Goal: Task Accomplishment & Management: Manage account settings

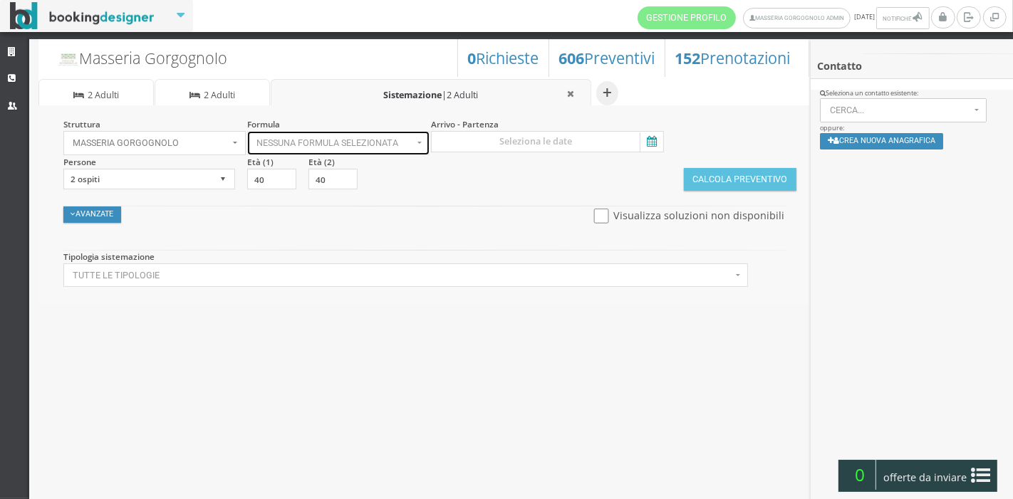
click at [386, 140] on span "Nessuna formula selezionata" at bounding box center [334, 143] width 156 height 10
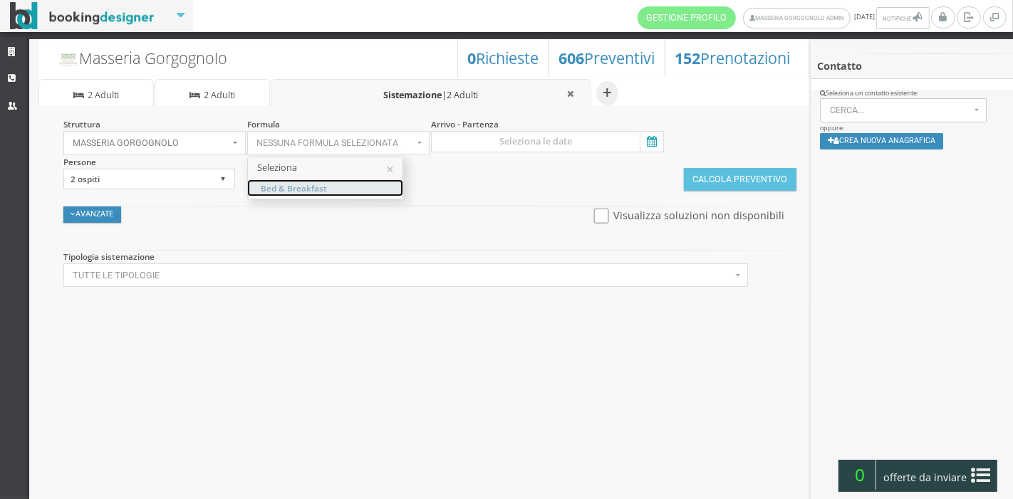
click at [353, 185] on link "Bed & Breakfast" at bounding box center [325, 188] width 155 height 16
select select "4"
click at [642, 135] on icon at bounding box center [650, 141] width 21 height 19
click at [642, 135] on input at bounding box center [547, 141] width 233 height 21
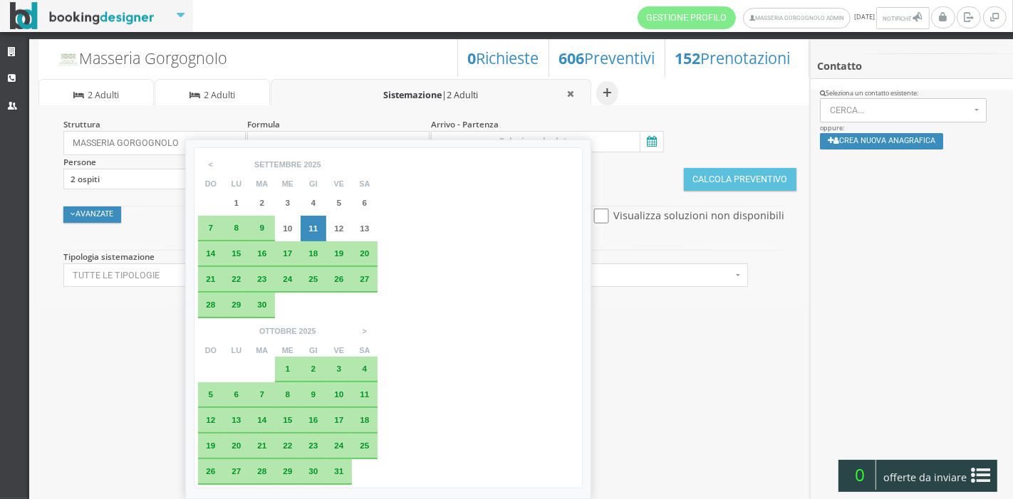
click at [642, 135] on icon at bounding box center [650, 141] width 21 height 19
click at [642, 135] on input at bounding box center [547, 141] width 233 height 21
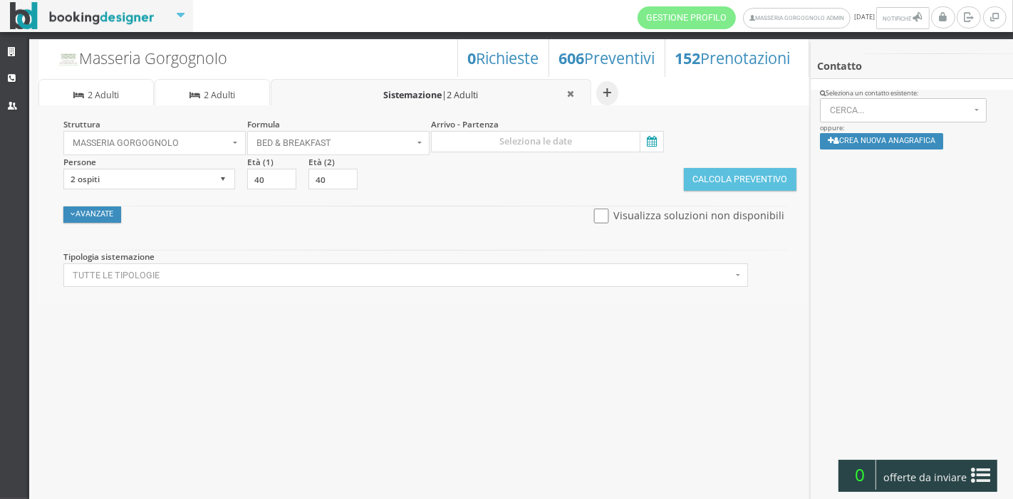
click at [652, 140] on icon at bounding box center [650, 141] width 21 height 19
click at [652, 140] on input at bounding box center [547, 141] width 233 height 21
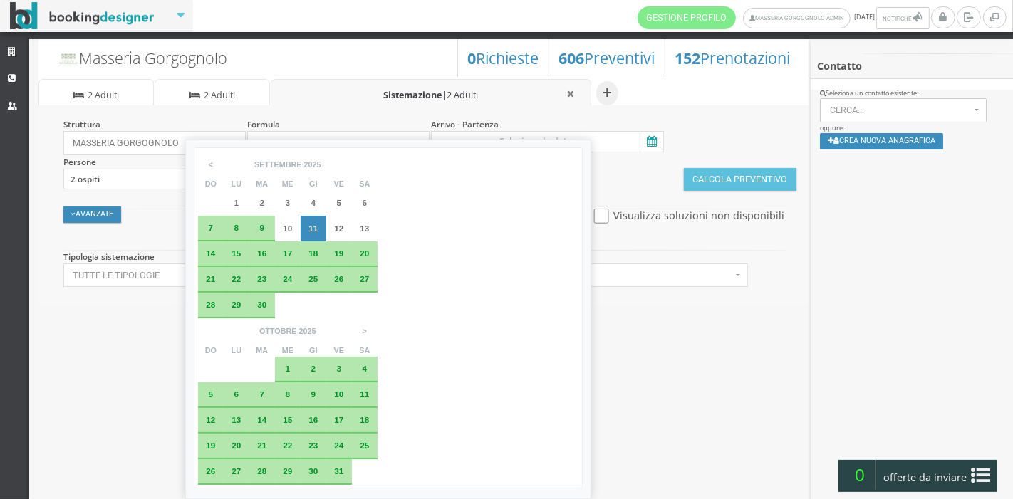
click at [235, 251] on span "15" at bounding box center [235, 253] width 9 height 9
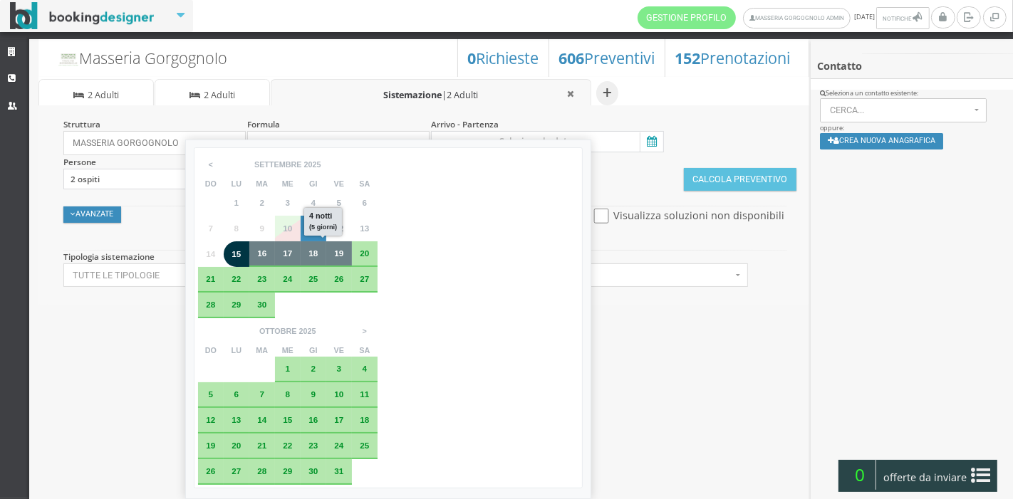
click at [337, 253] on span "19" at bounding box center [338, 253] width 9 height 9
type input "15 set 2025 - 19 set 2025"
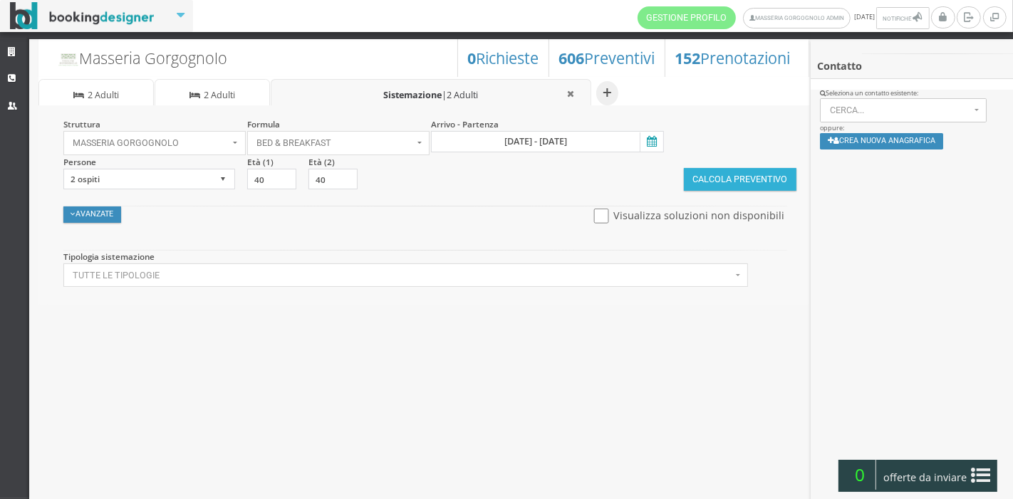
click at [699, 179] on button "Calcola Preventivo" at bounding box center [740, 179] width 113 height 23
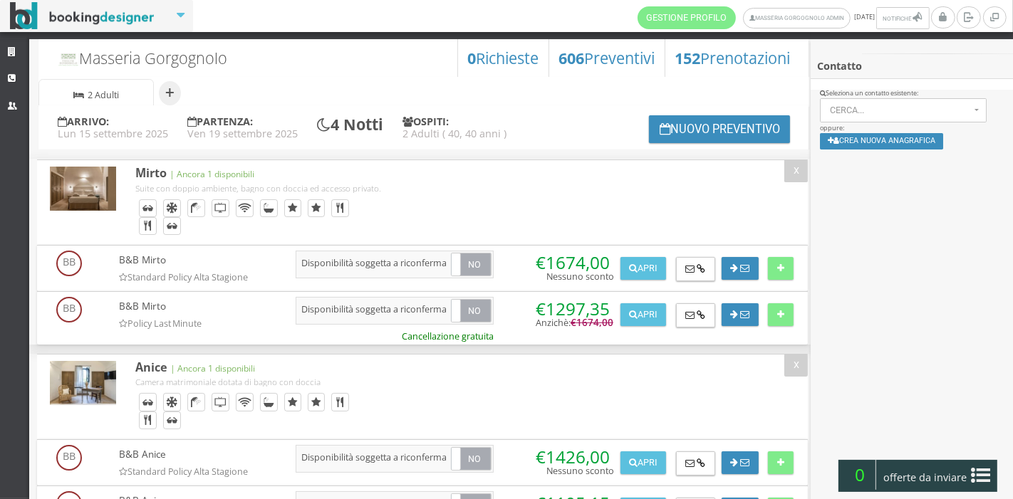
scroll to position [56, 0]
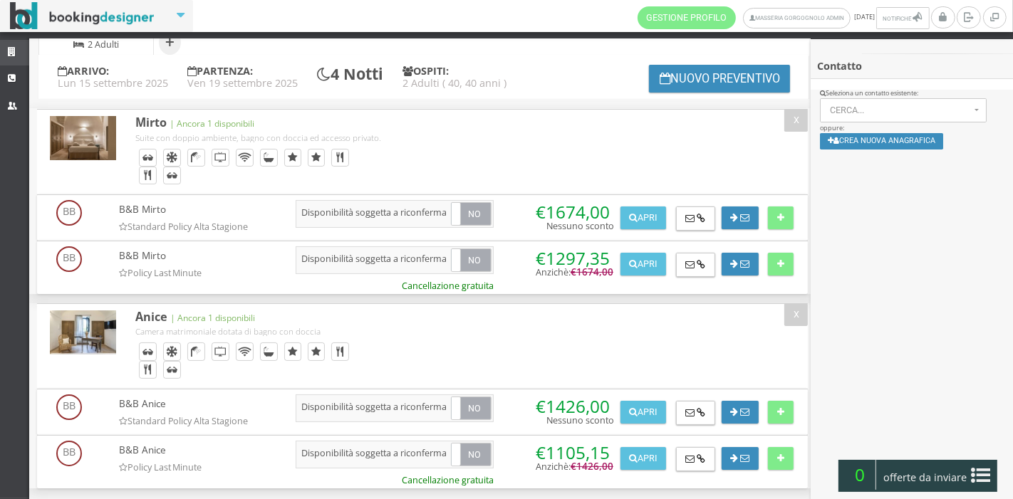
click at [1, 57] on link "Strutture" at bounding box center [14, 53] width 29 height 26
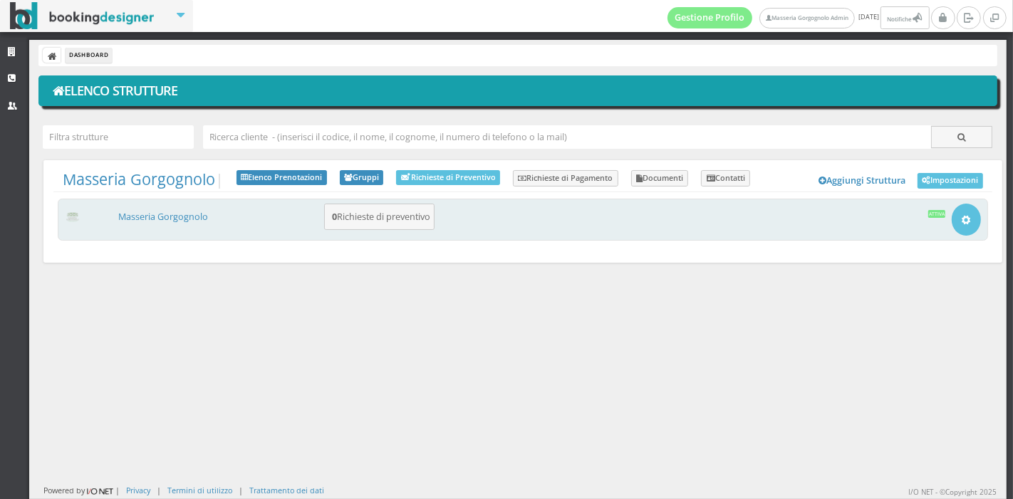
click at [181, 223] on div "Masseria Gorgognolo 0 Richieste di preventivo Apri Setup e Impostazioni Attiva" at bounding box center [523, 220] width 930 height 42
click at [182, 222] on link "Masseria Gorgognolo" at bounding box center [163, 217] width 90 height 12
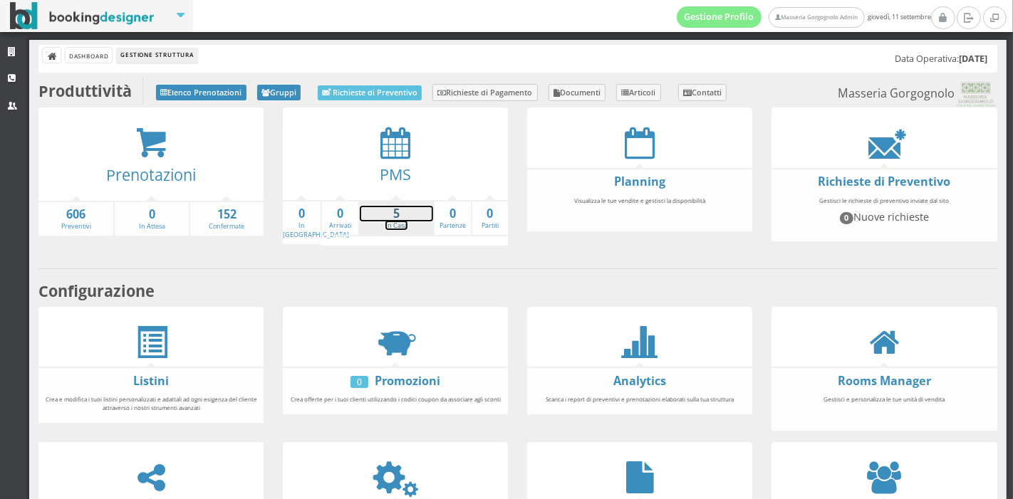
click at [397, 222] on link "5 In Casa" at bounding box center [396, 218] width 73 height 25
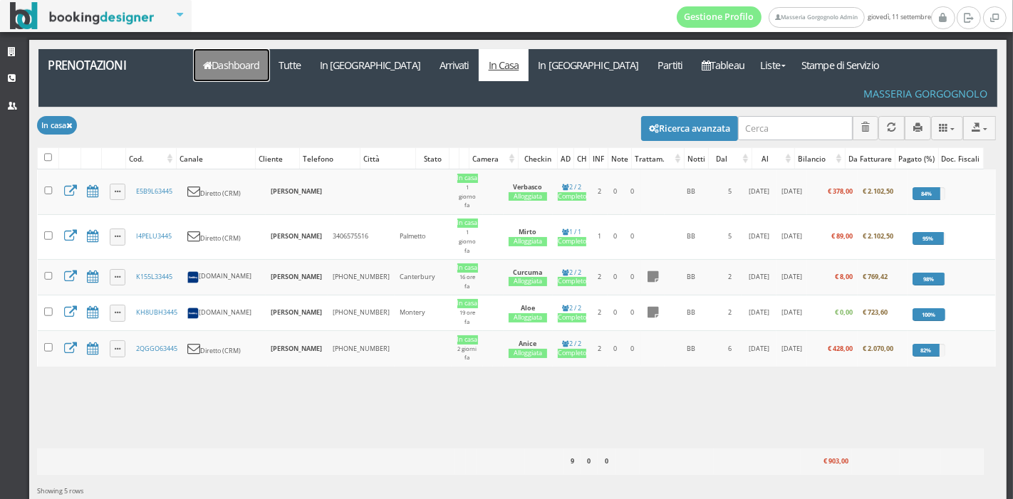
click at [238, 62] on link "Dashboard" at bounding box center [231, 65] width 75 height 32
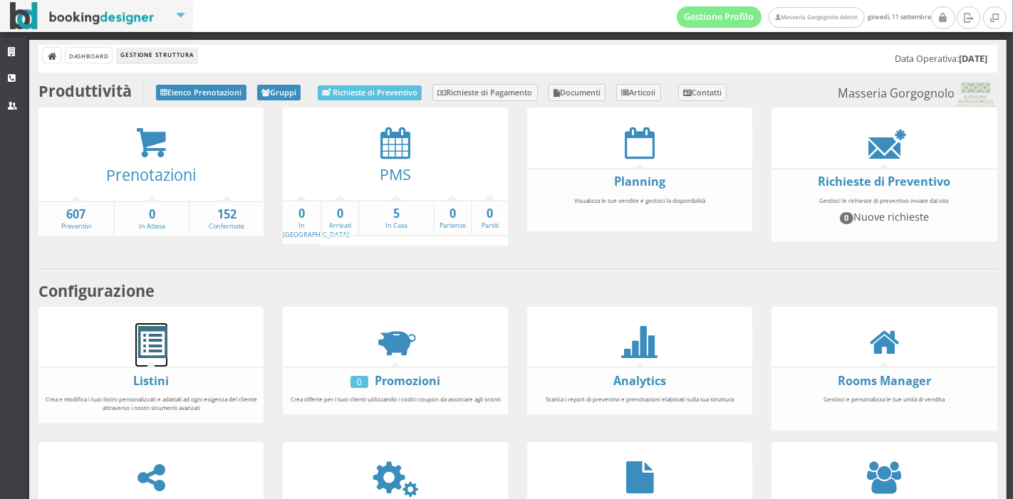
click at [149, 349] on span at bounding box center [151, 343] width 32 height 32
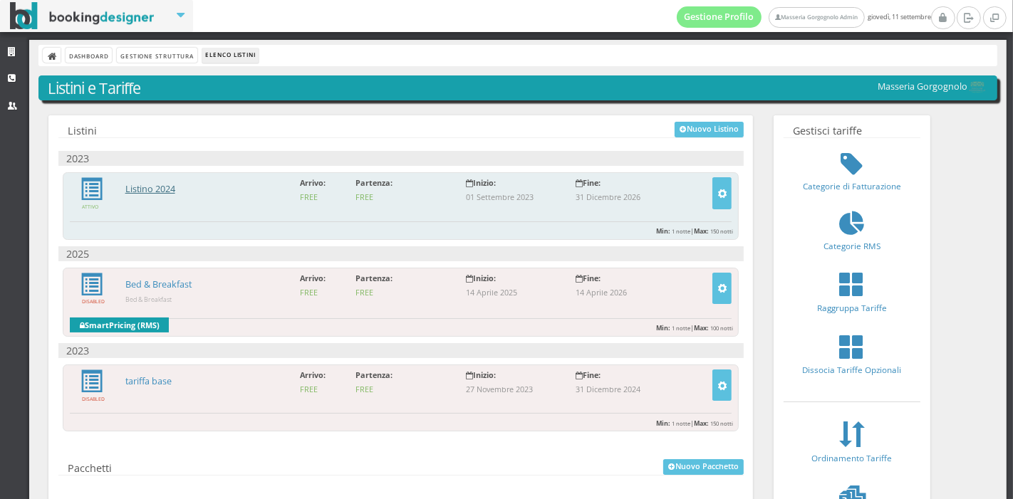
click at [148, 185] on link "Listino 2024" at bounding box center [150, 189] width 50 height 12
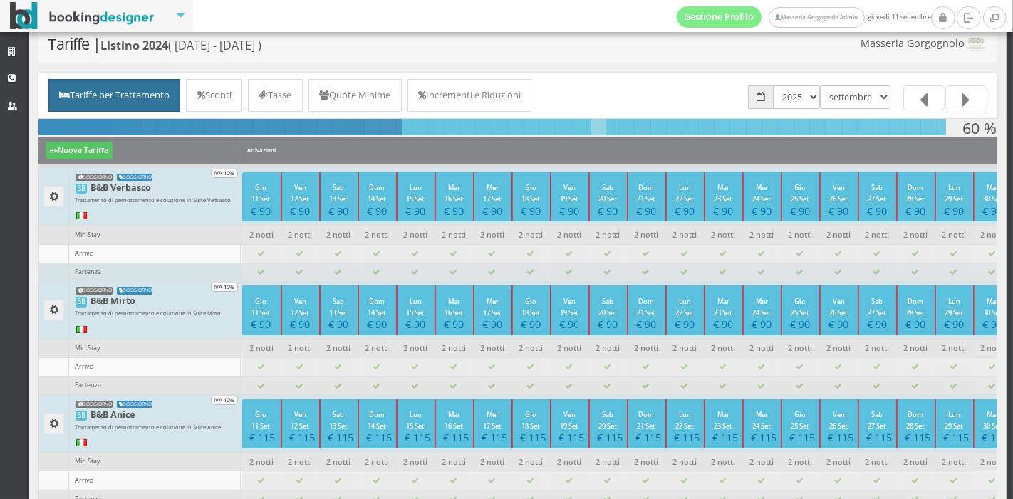
scroll to position [57, 0]
click at [222, 110] on div "Tariffe per Trattamento Sconti Tasse Quote Minime Incrementi e Riduzioni gennai…" at bounding box center [517, 95] width 959 height 46
click at [223, 100] on link "Sconti" at bounding box center [214, 94] width 56 height 33
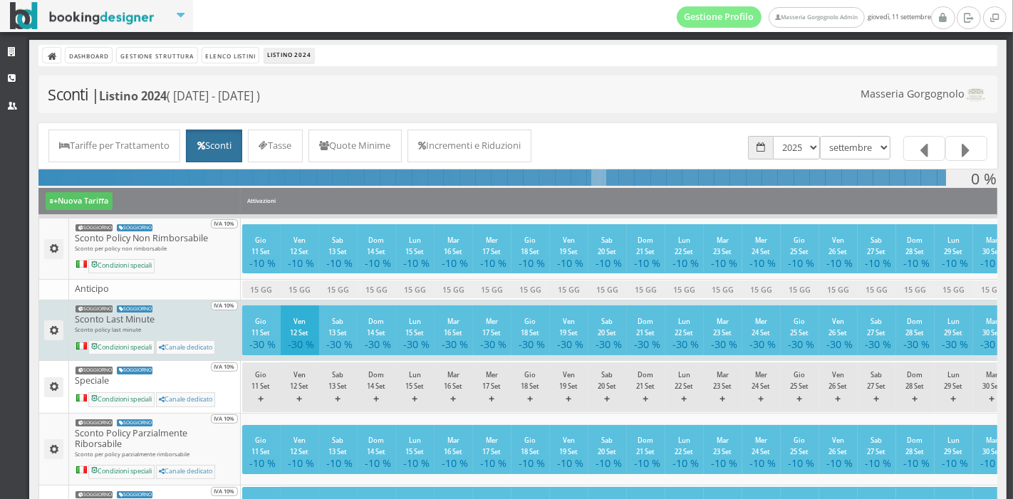
click at [284, 330] on button "Ven 12 Set -30 %" at bounding box center [300, 330] width 38 height 49
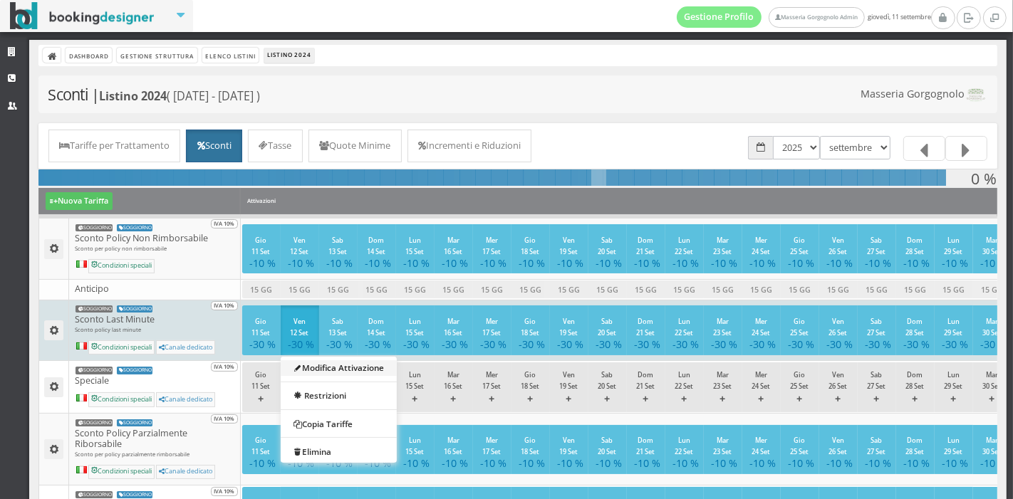
click at [321, 370] on link "Modifica Attivazione" at bounding box center [339, 368] width 116 height 16
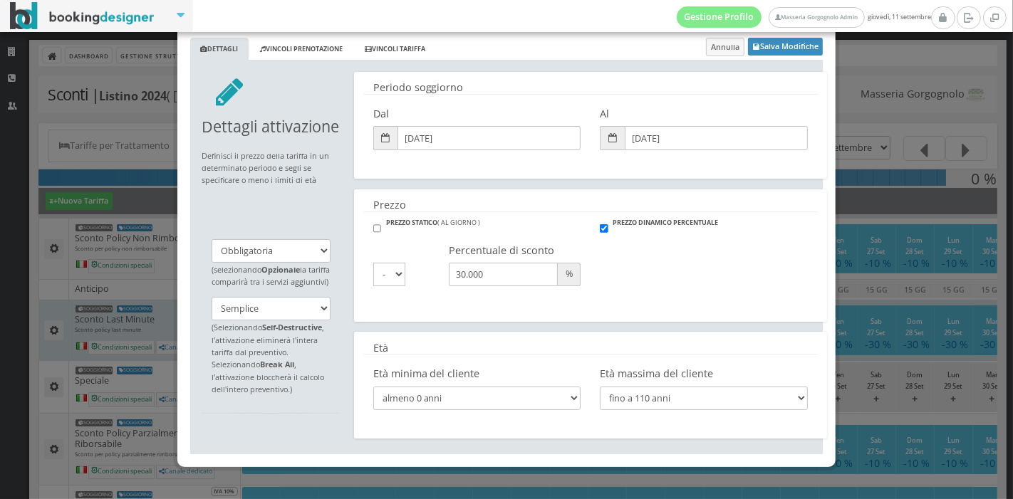
scroll to position [53, 0]
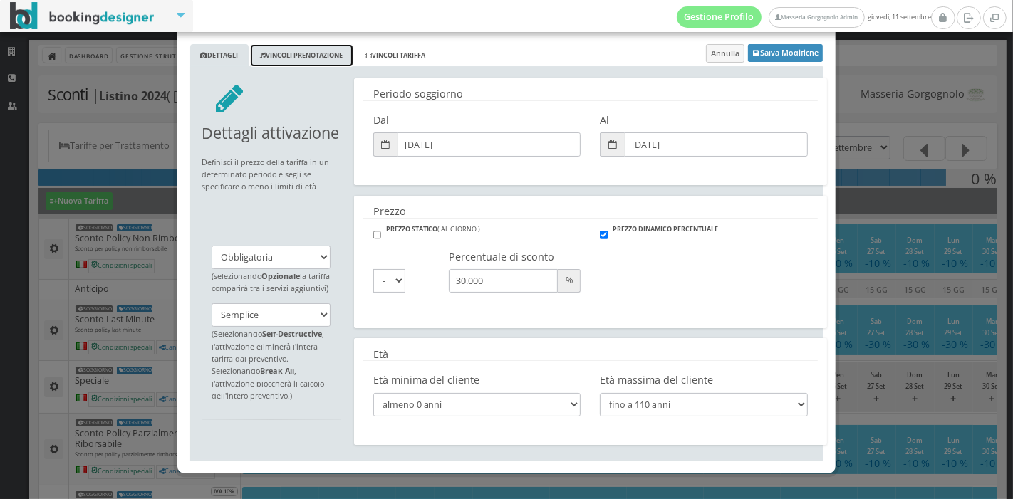
click at [286, 44] on link "Vincoli Prenotazione" at bounding box center [301, 56] width 103 height 24
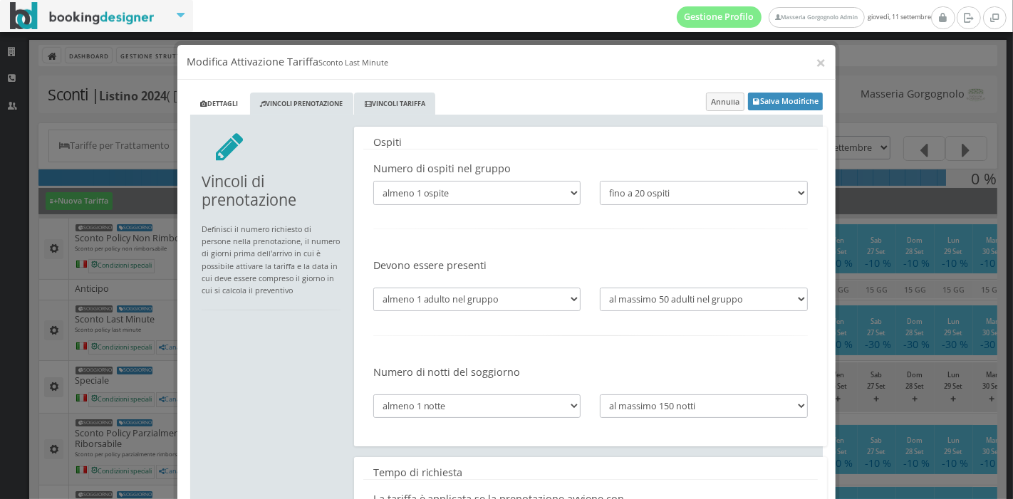
scroll to position [3, 0]
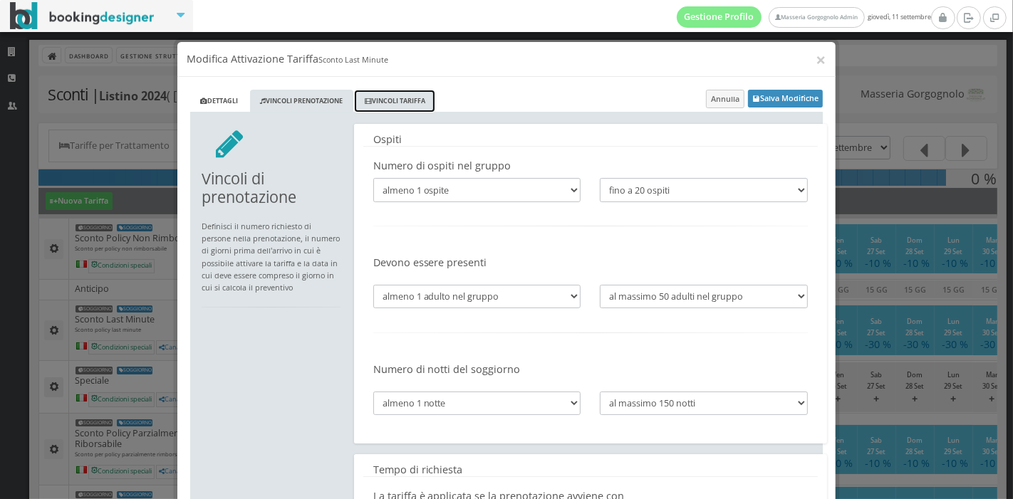
click at [399, 93] on link "Vincoli Tariffa" at bounding box center [394, 102] width 81 height 24
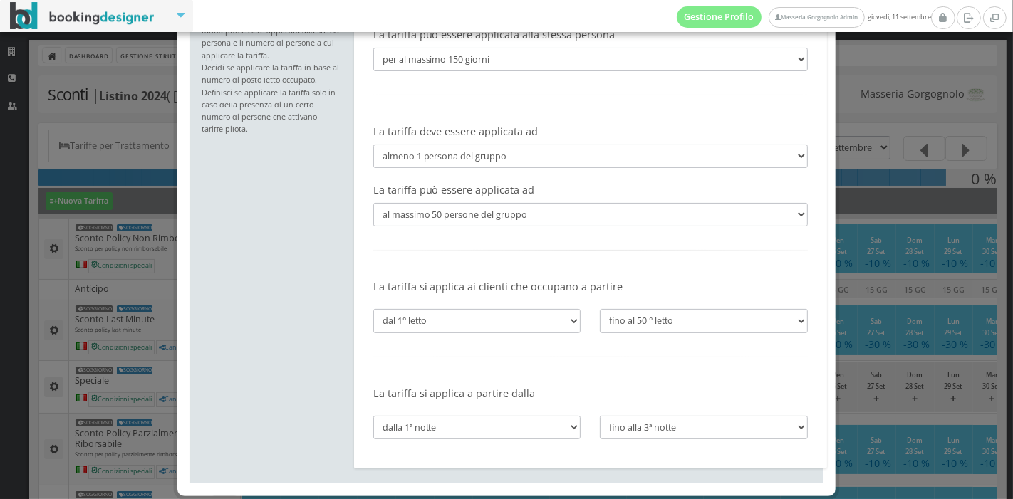
scroll to position [0, 0]
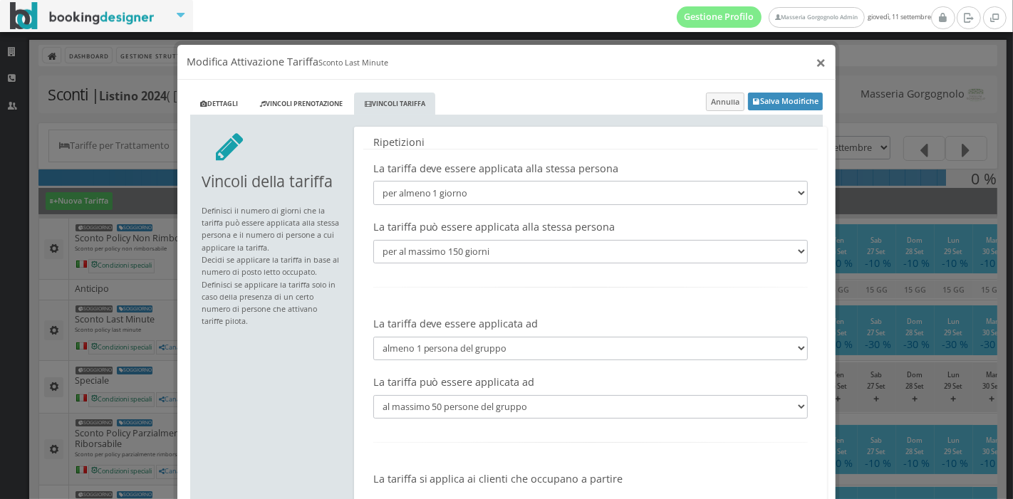
click at [816, 62] on button "×" at bounding box center [821, 62] width 10 height 18
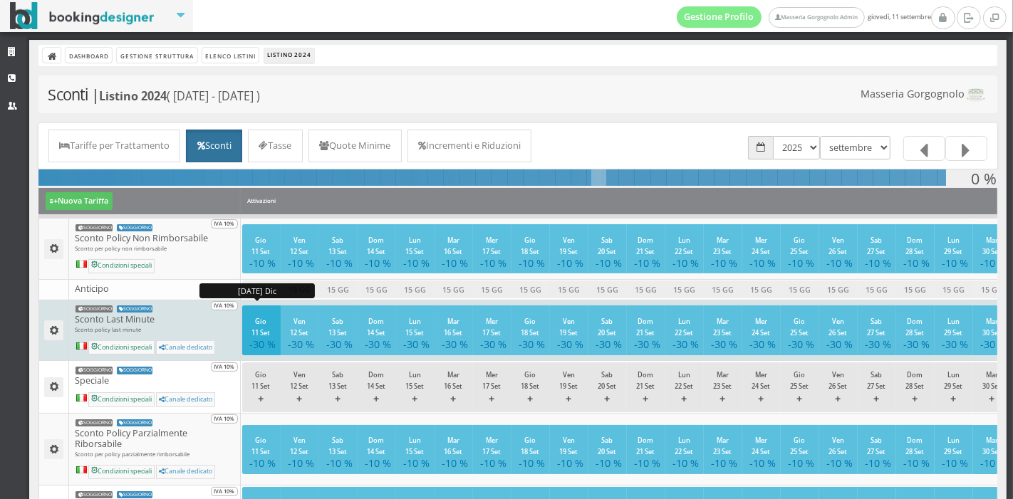
scroll to position [135, 0]
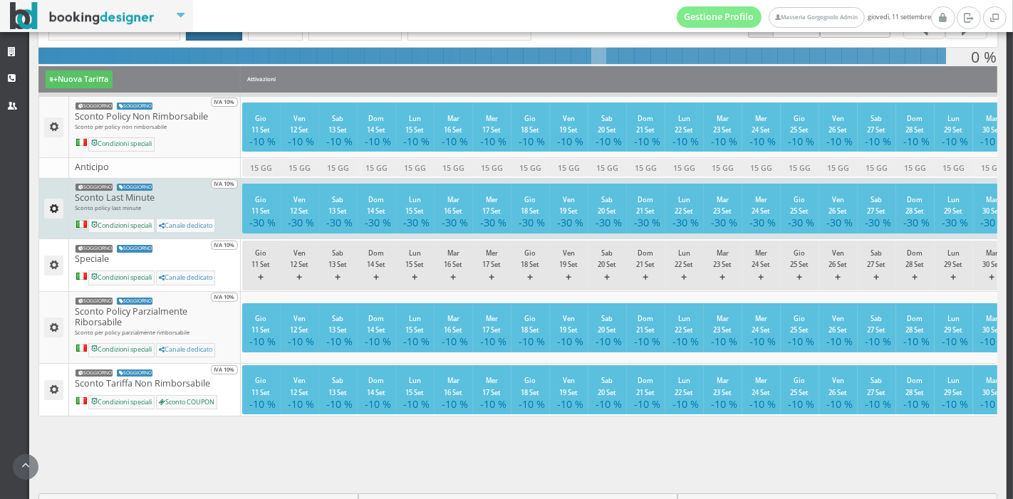
click at [58, 214] on button "button" at bounding box center [53, 209] width 19 height 20
click at [81, 226] on link "Modifica Tariffa" at bounding box center [95, 231] width 103 height 16
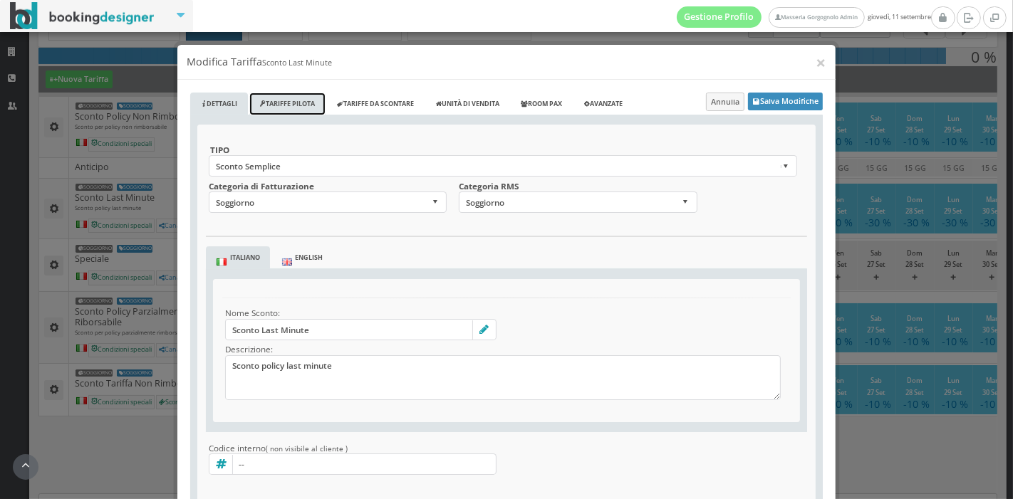
click at [301, 102] on link "Tariffe Pilota" at bounding box center [287, 105] width 76 height 24
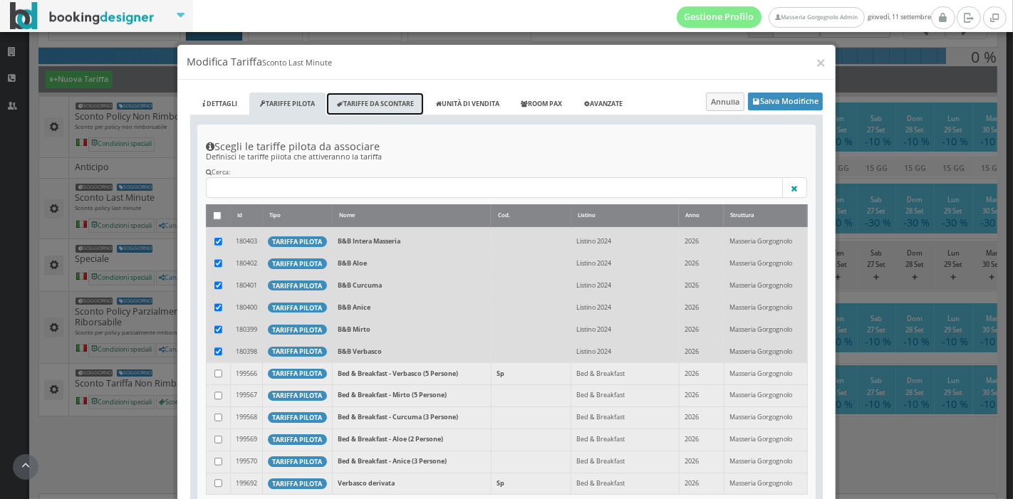
click at [367, 113] on link "Tariffe da scontare" at bounding box center [375, 105] width 98 height 24
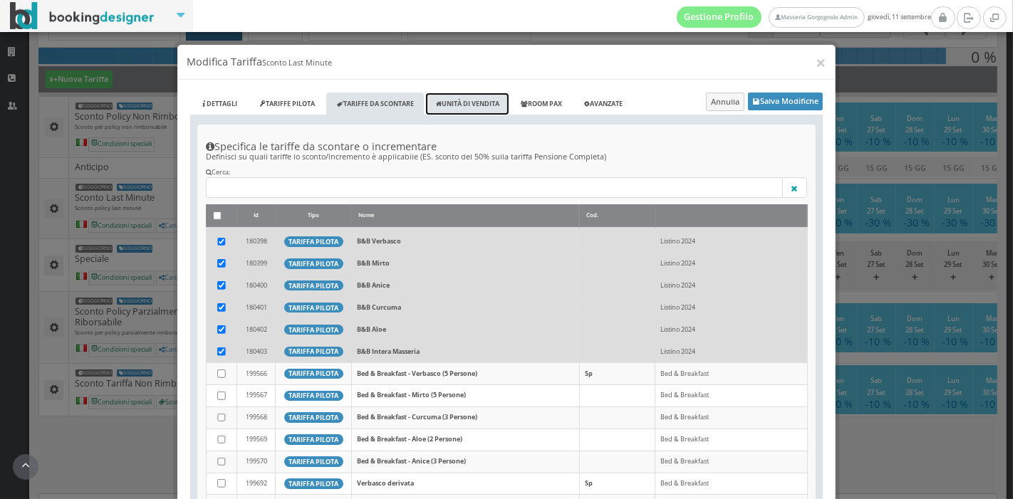
click at [476, 99] on link "Unità di vendita" at bounding box center [467, 105] width 84 height 24
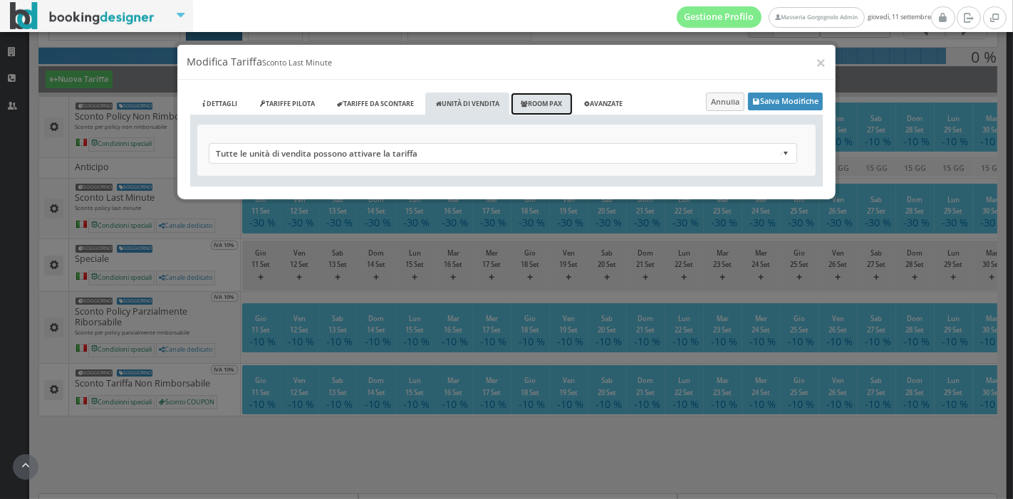
click at [573, 98] on link "Room Pax" at bounding box center [542, 105] width 62 height 24
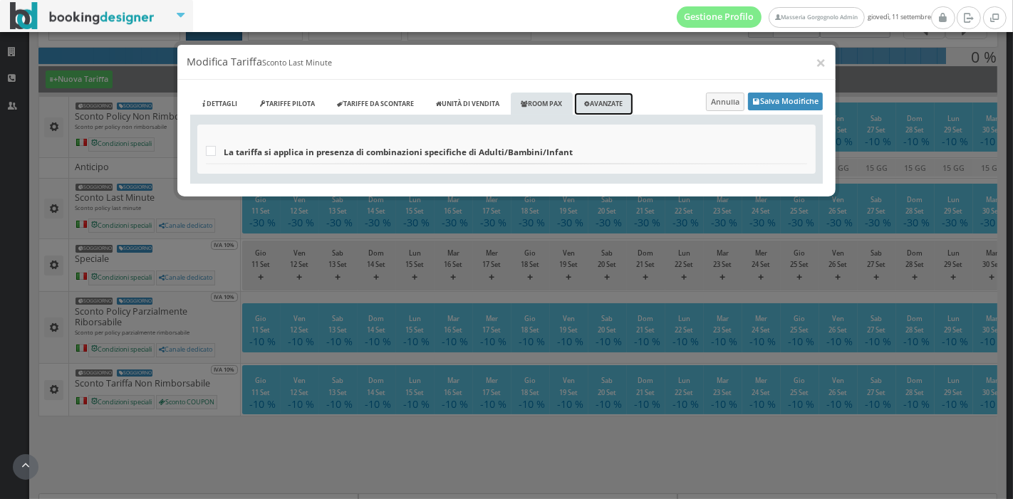
click at [598, 96] on link "Avanzate" at bounding box center [603, 105] width 59 height 24
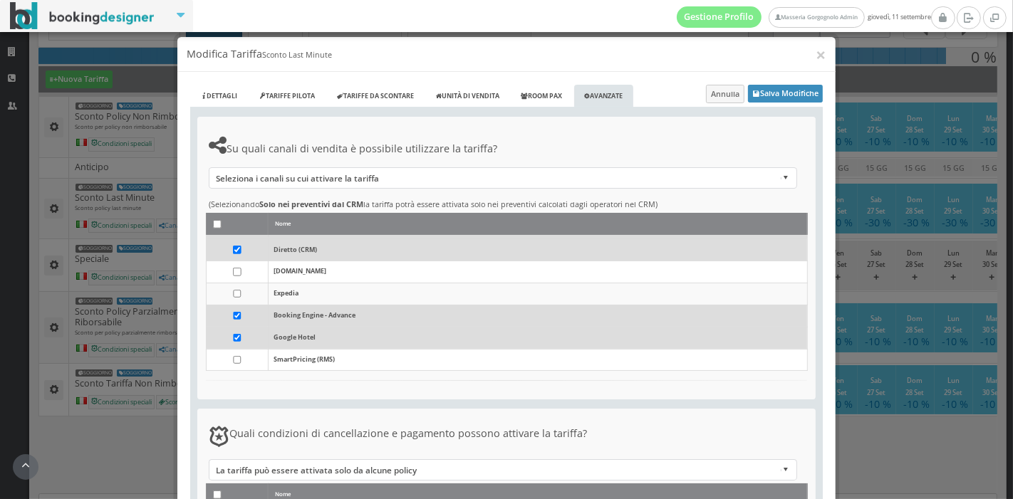
scroll to position [1, 0]
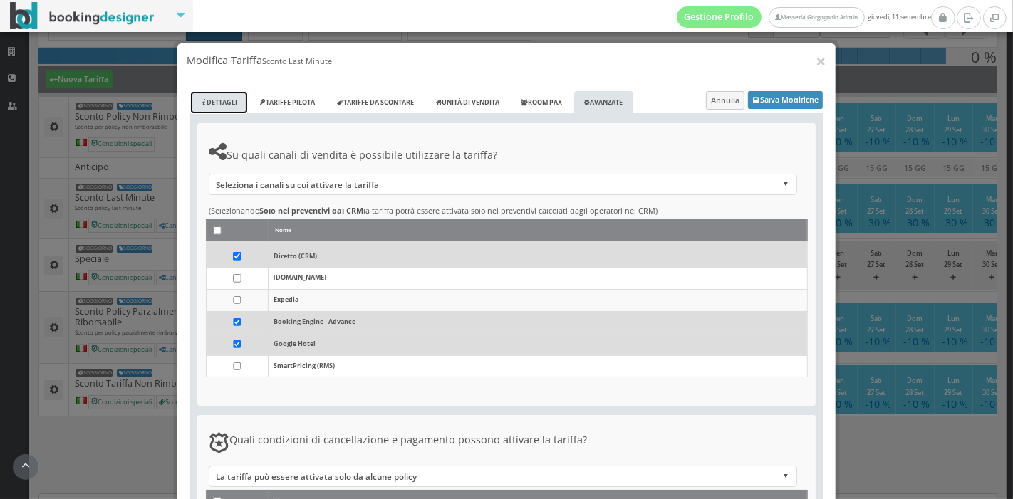
click at [209, 101] on link "Dettagli" at bounding box center [219, 103] width 58 height 24
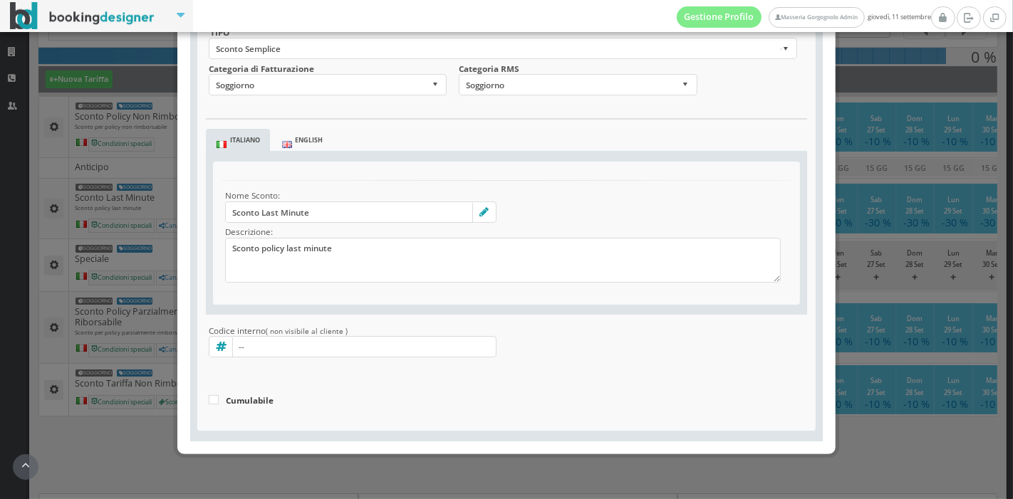
scroll to position [0, 0]
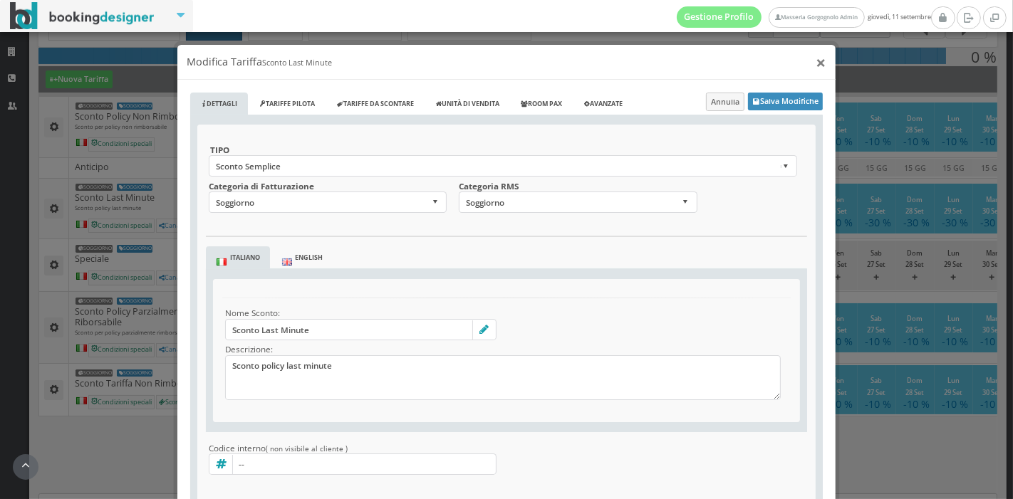
click at [816, 62] on button "×" at bounding box center [821, 62] width 10 height 18
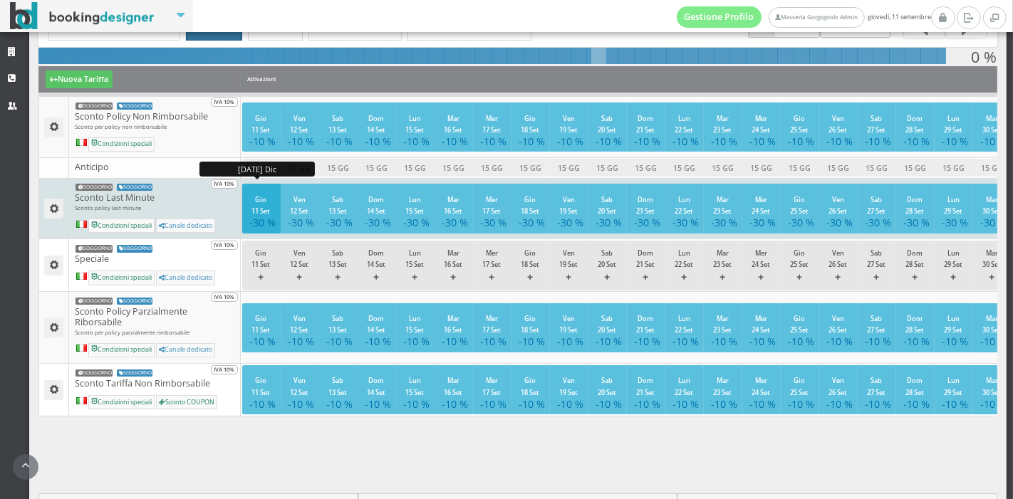
click at [259, 197] on small "Gio 11 Set" at bounding box center [261, 205] width 19 height 21
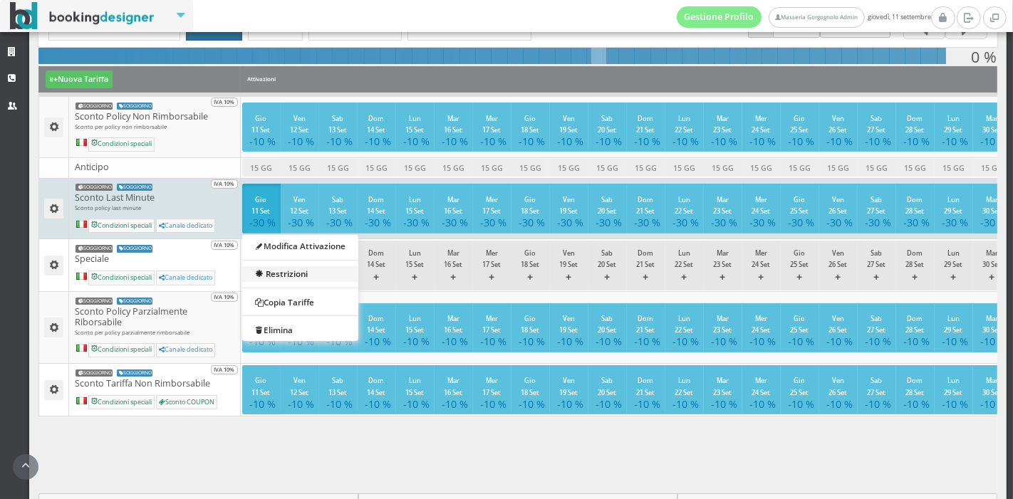
click at [291, 274] on link "Restrizioni" at bounding box center [300, 274] width 116 height 16
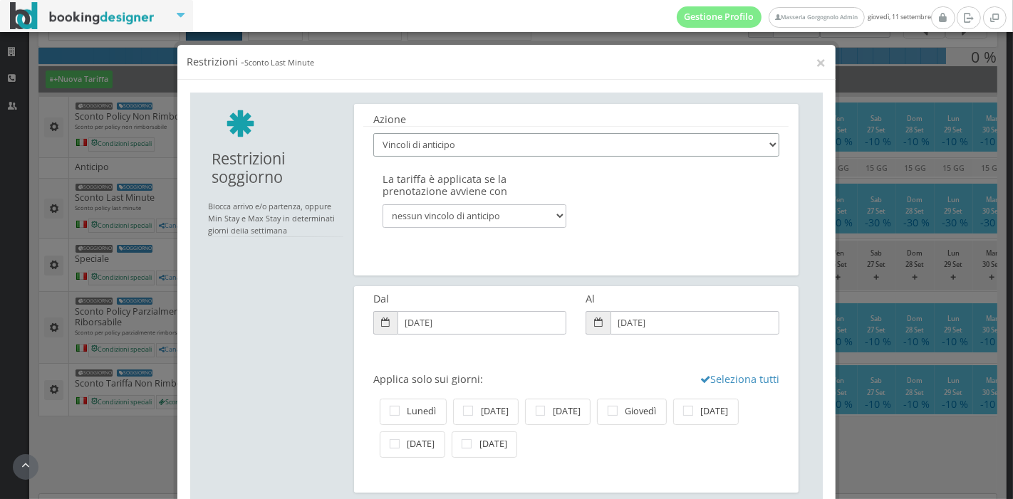
click at [488, 152] on select "Vincoli di anticipo Chiudi soggiorno (Elimina attivazioni)" at bounding box center [576, 145] width 406 height 24
click at [608, 231] on div "La tariffa è applicata se la prenotazione avviene con nessun vincolo di anticip…" at bounding box center [575, 212] width 425 height 90
click at [816, 59] on button "×" at bounding box center [821, 62] width 10 height 18
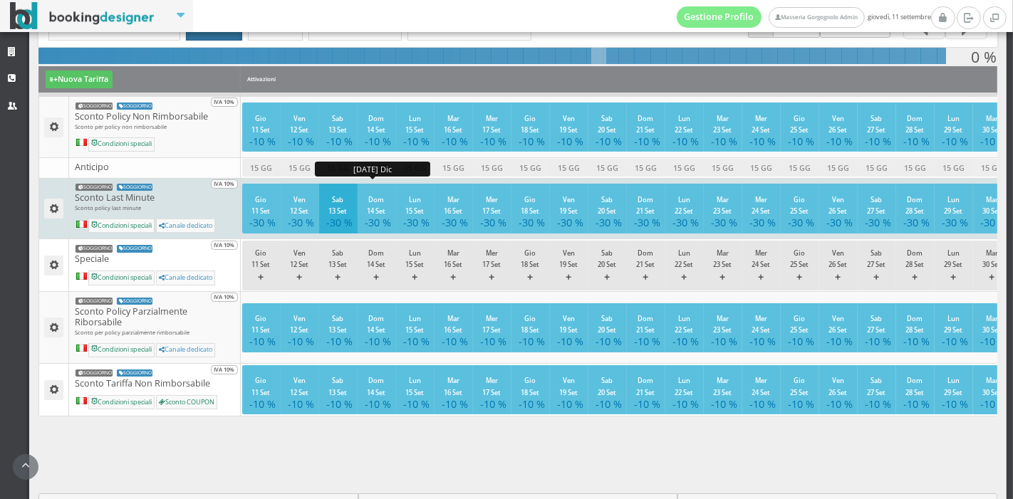
drag, startPoint x: 378, startPoint y: 220, endPoint x: 325, endPoint y: 201, distance: 56.8
click at [325, 201] on button "Sab 13 Set -30 %" at bounding box center [338, 208] width 38 height 49
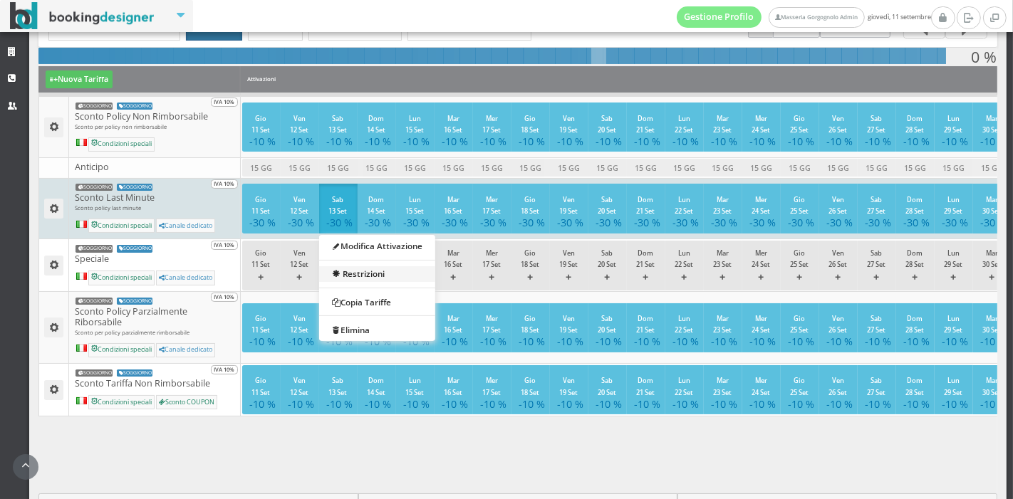
click at [355, 266] on link "Restrizioni" at bounding box center [377, 274] width 116 height 16
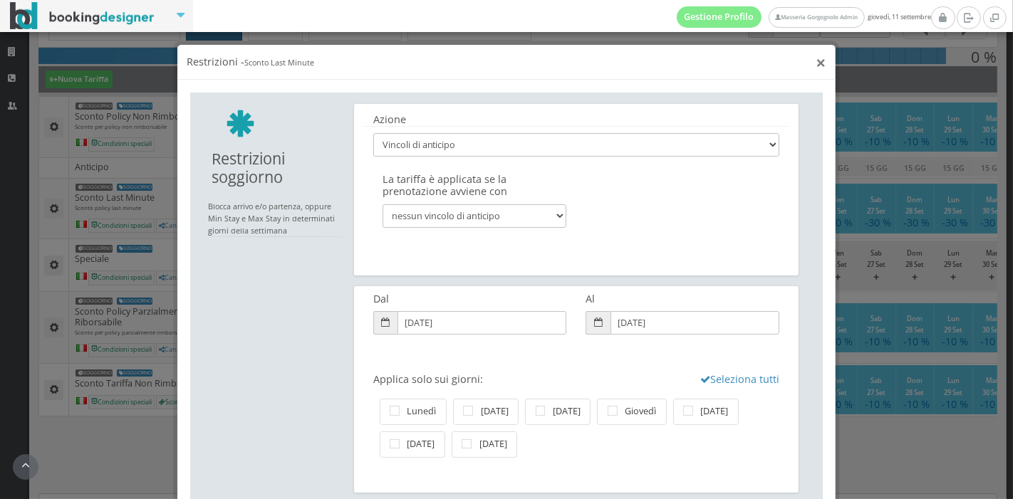
click at [816, 68] on button "×" at bounding box center [821, 62] width 10 height 18
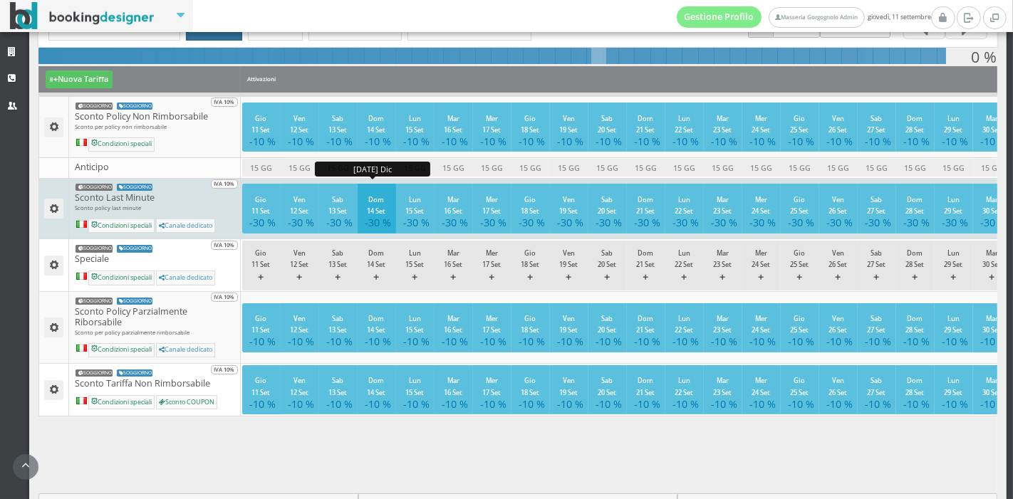
click at [390, 202] on button "Dom 14 Set -30 %" at bounding box center [377, 208] width 38 height 49
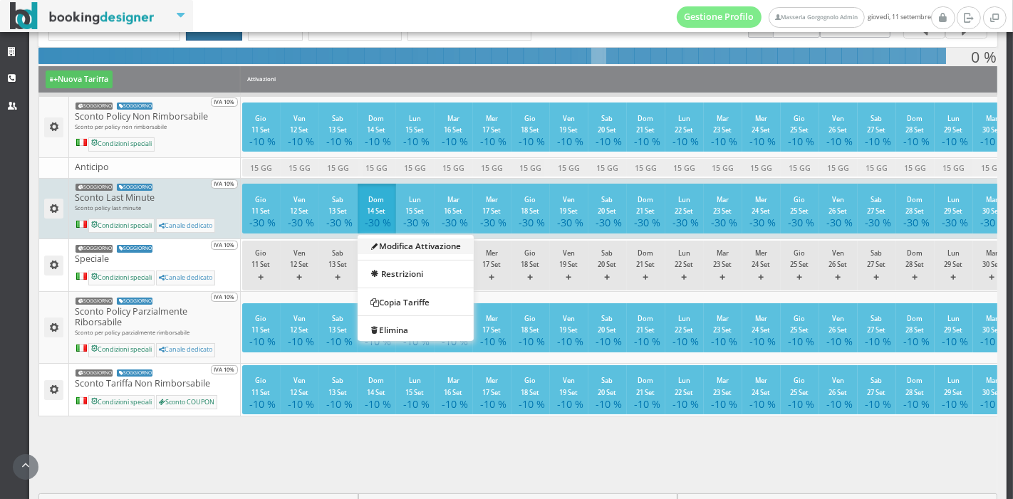
click at [437, 248] on link "Modifica Attivazione" at bounding box center [416, 246] width 116 height 16
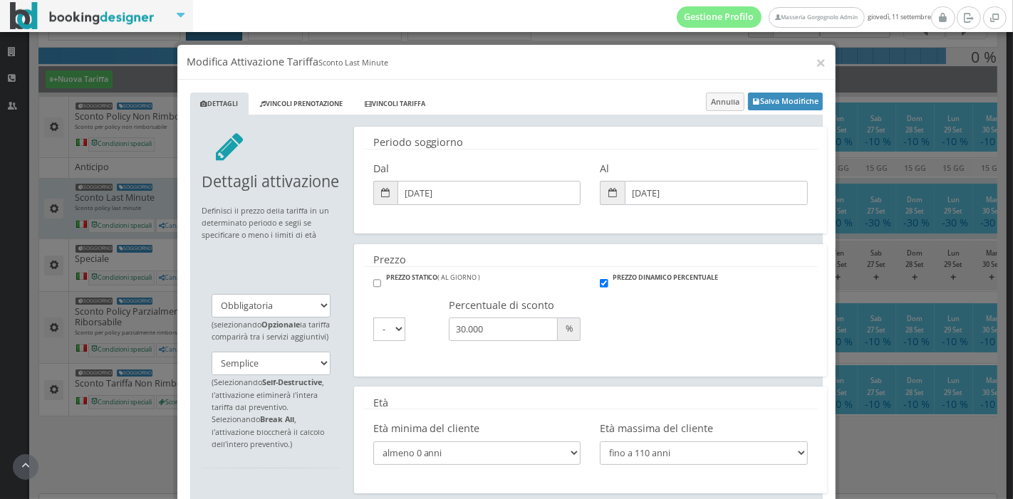
scroll to position [1, 0]
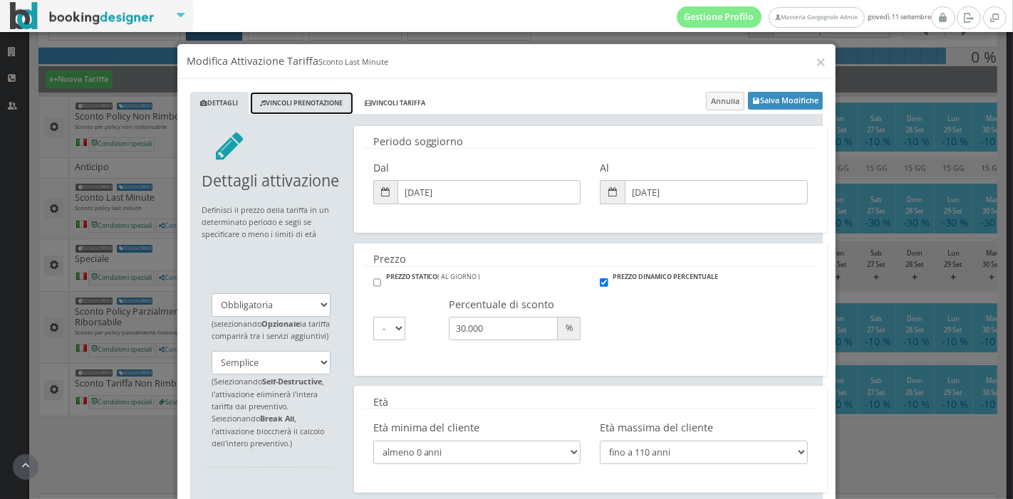
click at [307, 110] on link "Vincoli Prenotazione" at bounding box center [301, 104] width 103 height 24
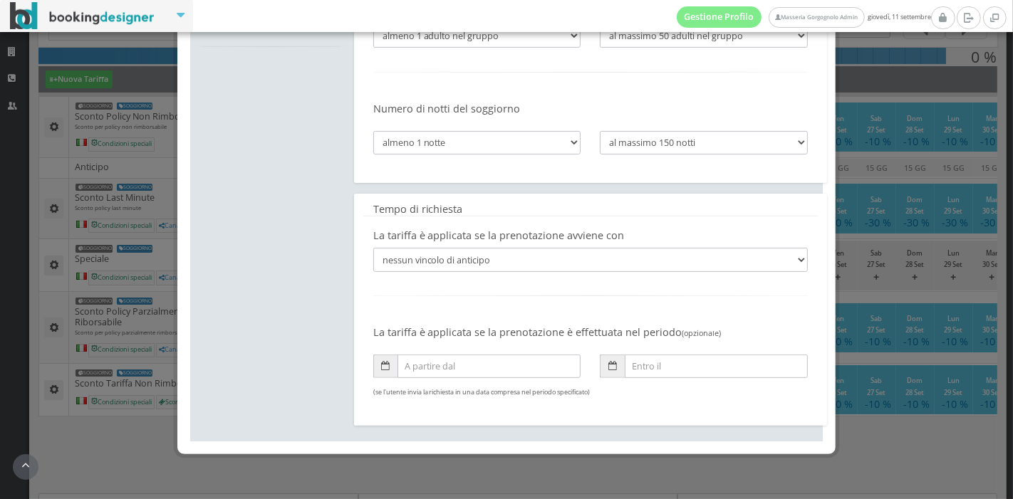
scroll to position [293, 0]
click at [445, 260] on select "nessun vincolo di anticipo almeno 1 giorno di anticipo almeno 2 giorni di antic…" at bounding box center [590, 260] width 435 height 24
click at [442, 296] on div at bounding box center [590, 300] width 454 height 38
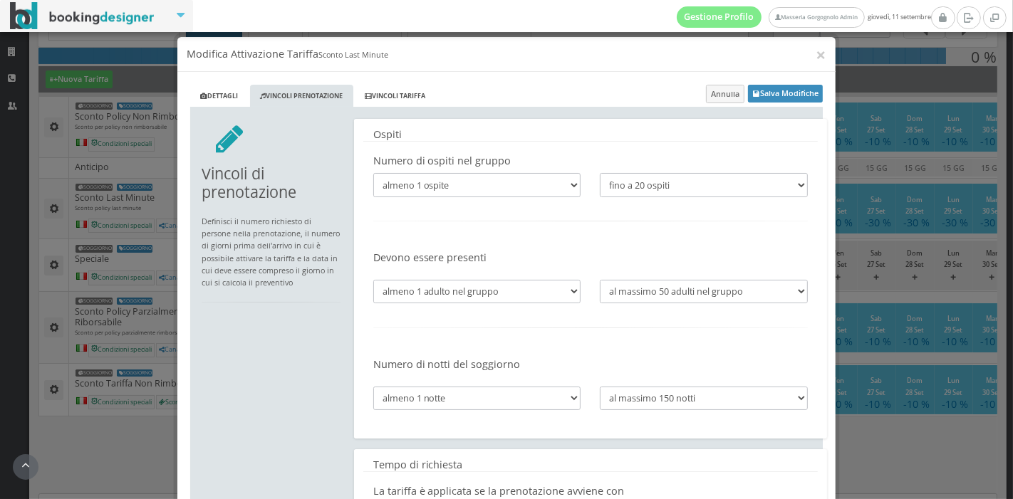
scroll to position [8, 0]
click at [400, 88] on link "Vincoli Tariffa" at bounding box center [394, 97] width 81 height 24
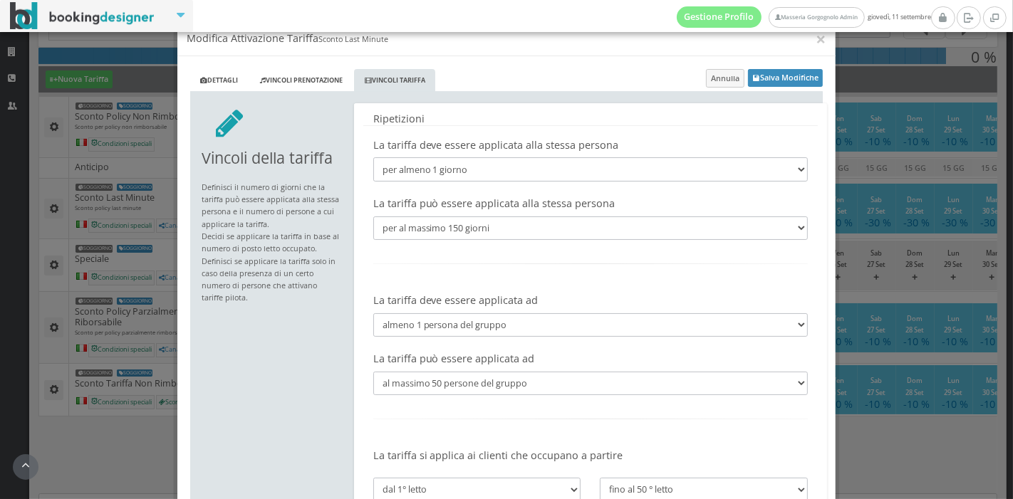
scroll to position [0, 0]
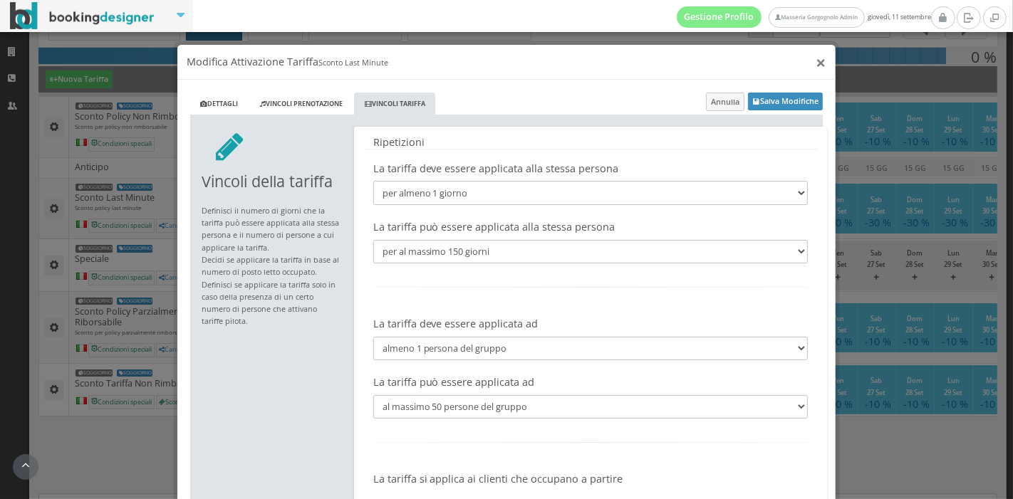
click at [816, 62] on button "×" at bounding box center [821, 62] width 10 height 18
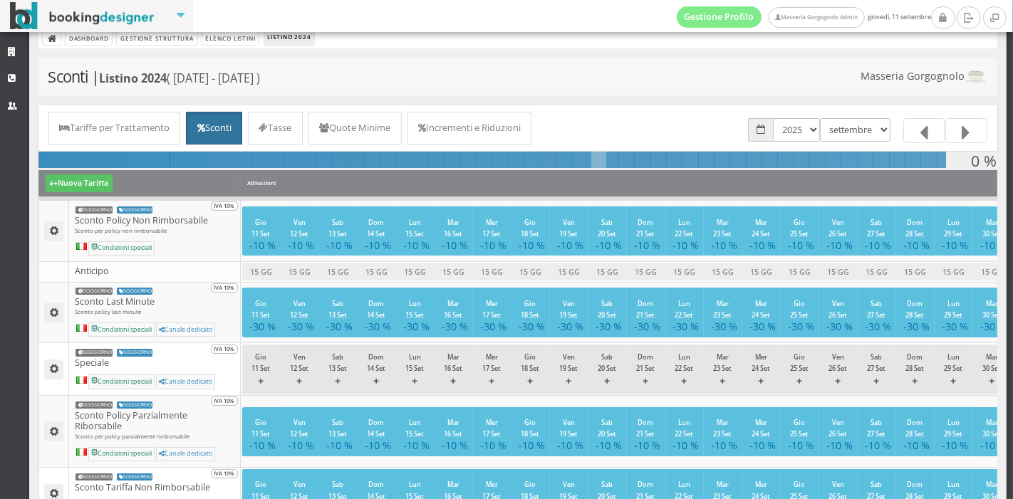
scroll to position [19, 0]
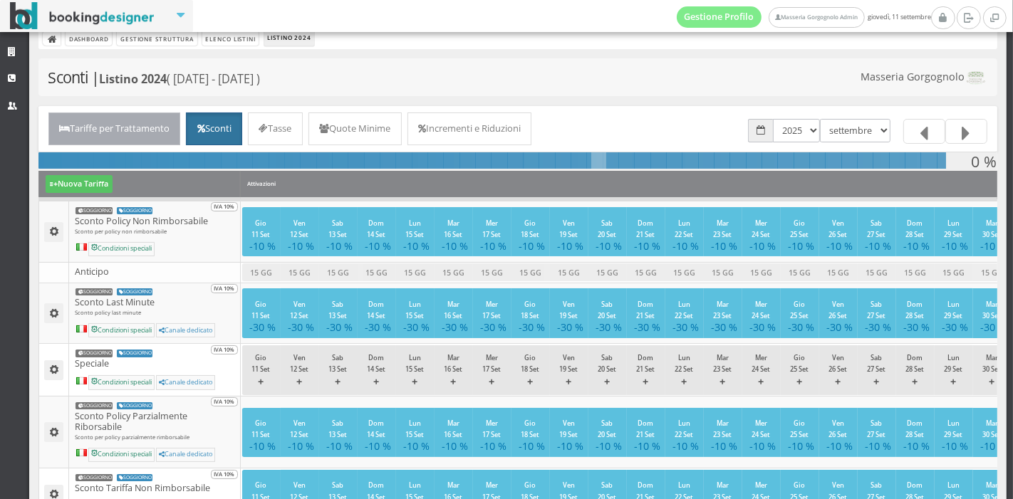
click at [138, 115] on link "Tariffe per Trattamento" at bounding box center [114, 129] width 132 height 33
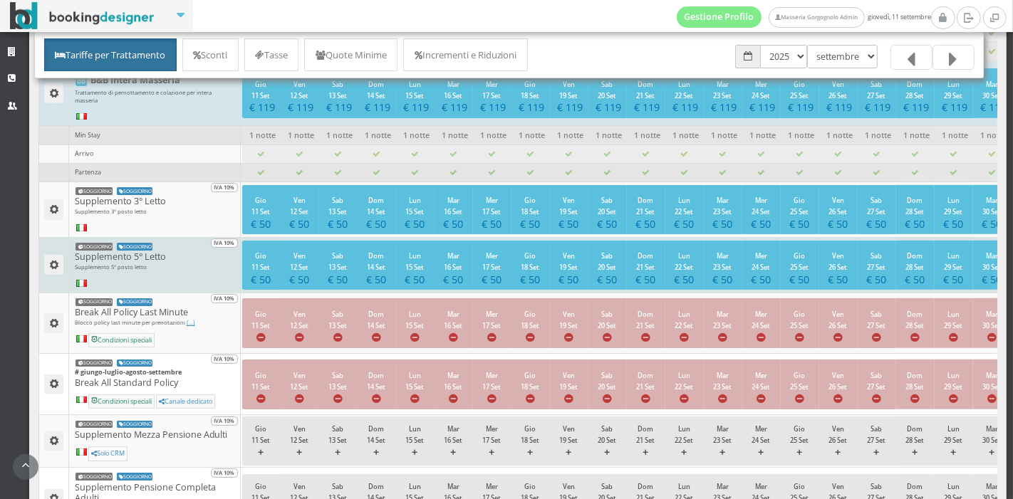
scroll to position [803, 0]
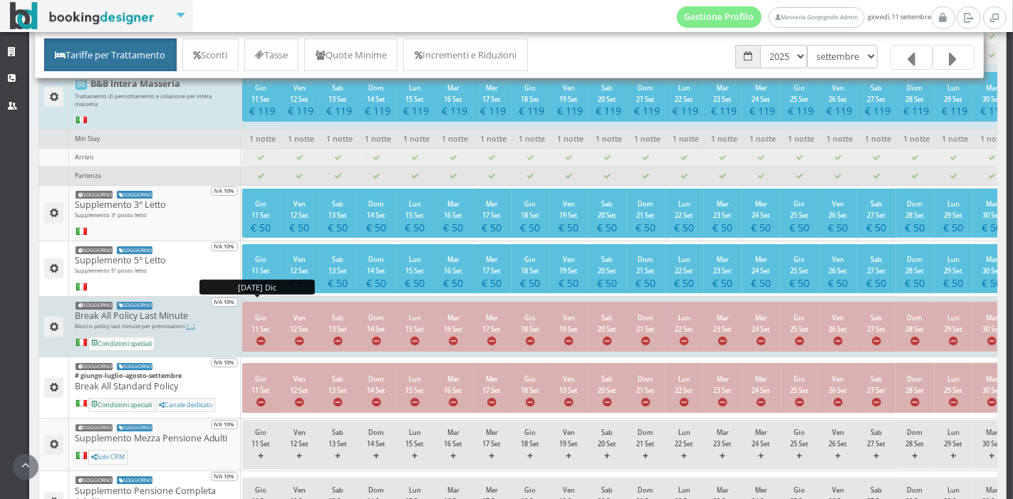
click at [254, 321] on button "Gio 11 Set" at bounding box center [261, 326] width 38 height 49
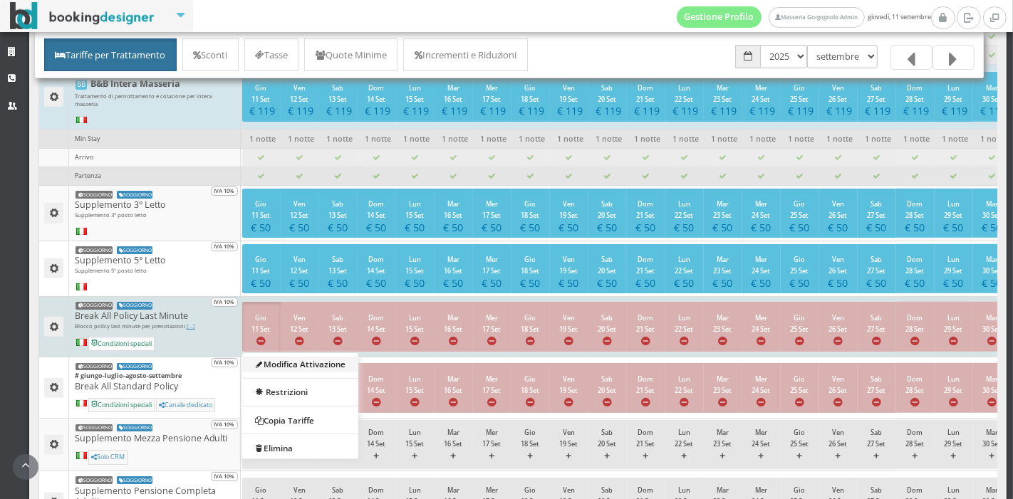
click at [279, 356] on link "Modifica Attivazione" at bounding box center [300, 364] width 116 height 16
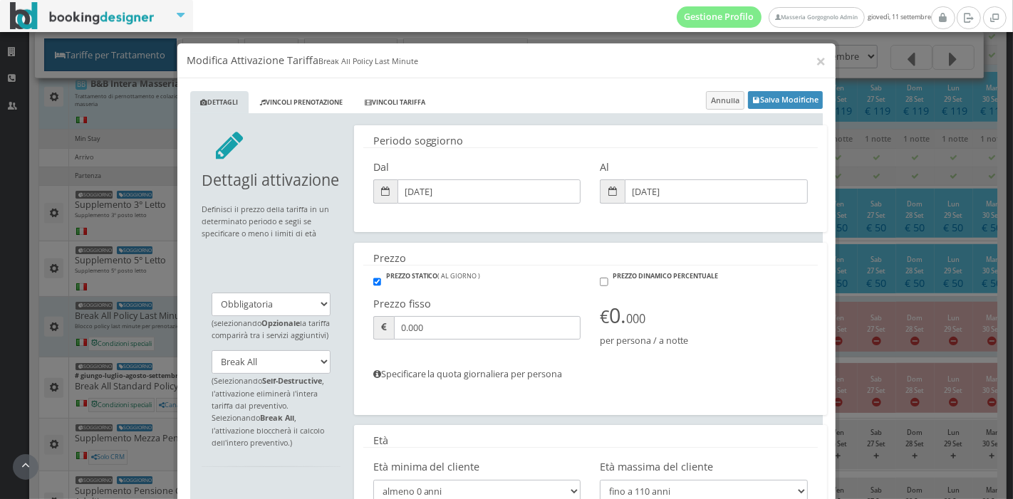
scroll to position [0, 0]
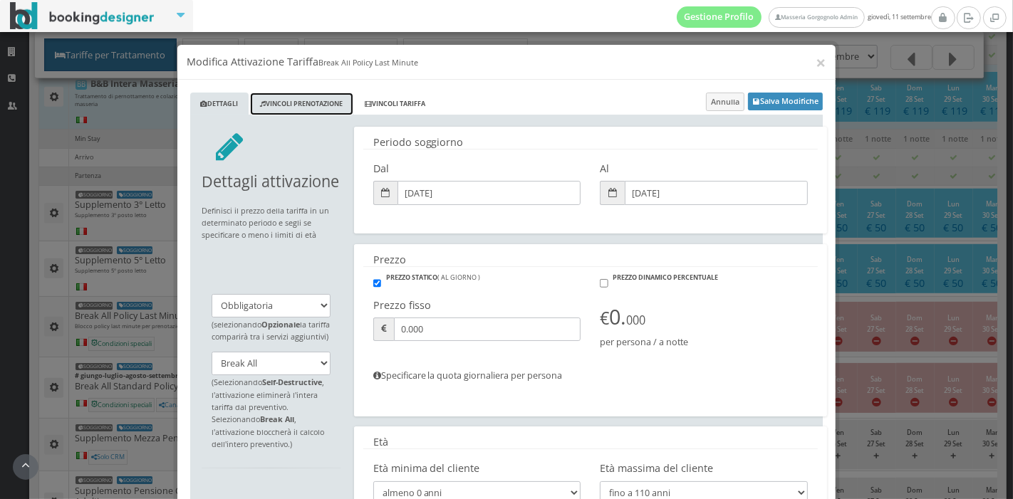
click at [323, 100] on link "Vincoli Prenotazione" at bounding box center [301, 105] width 103 height 24
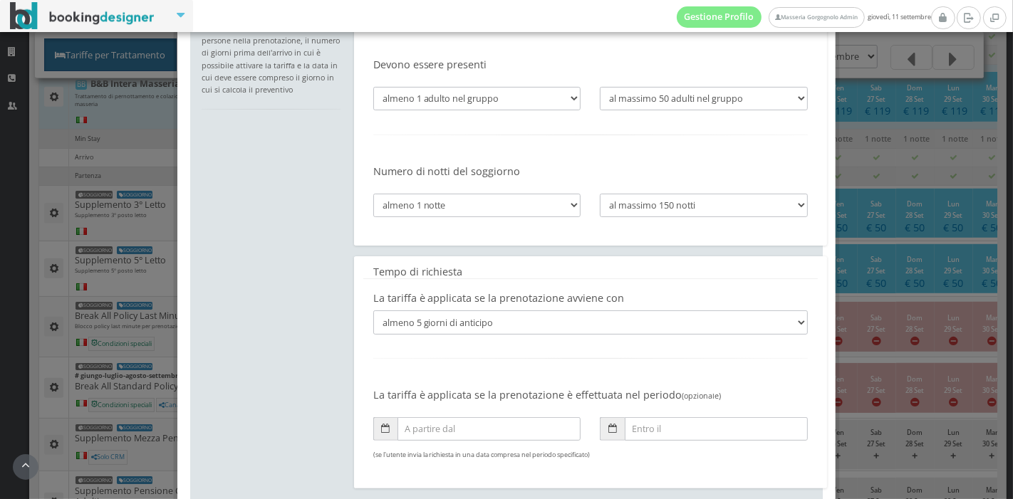
scroll to position [230, 0]
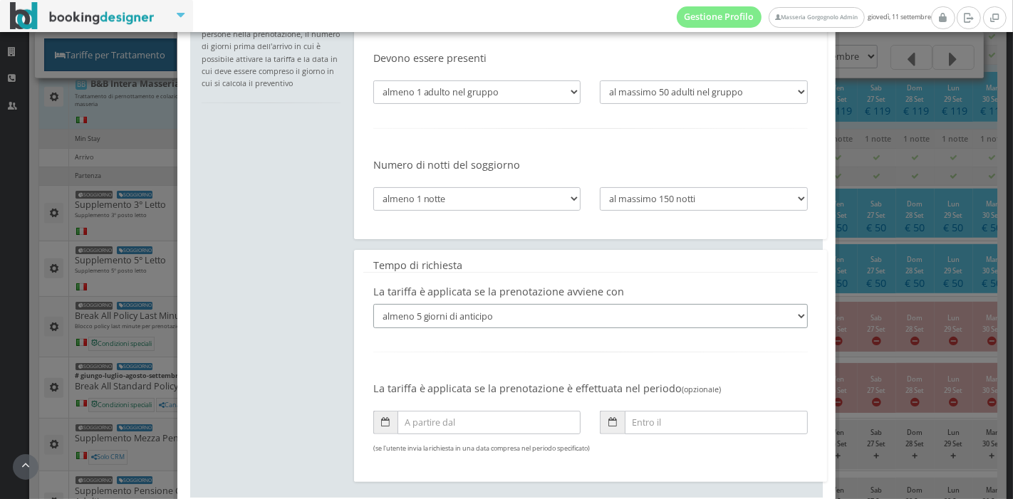
click at [485, 318] on select "nessun vincolo di anticipo almeno 1 giorno di anticipo almeno 2 giorni di antic…" at bounding box center [590, 316] width 435 height 24
select select "3"
click at [373, 305] on select "nessun vincolo di anticipo almeno 1 giorno di anticipo almeno 2 giorni di antic…" at bounding box center [590, 316] width 435 height 24
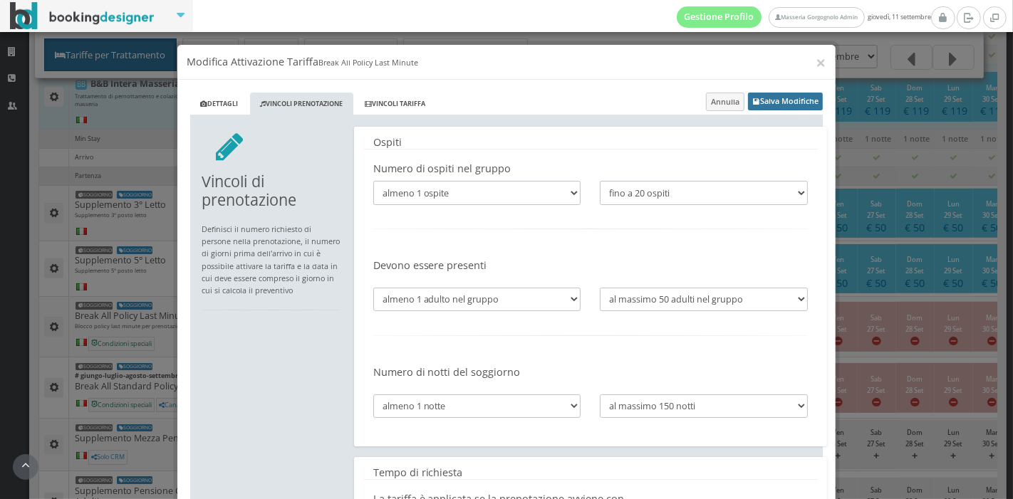
click at [764, 103] on button "Salva Modifiche" at bounding box center [785, 102] width 75 height 18
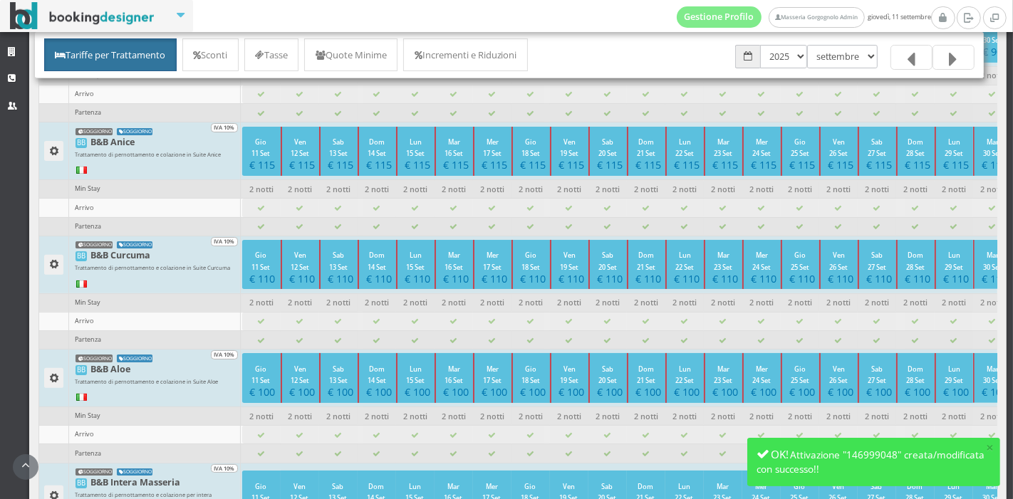
scroll to position [360, 0]
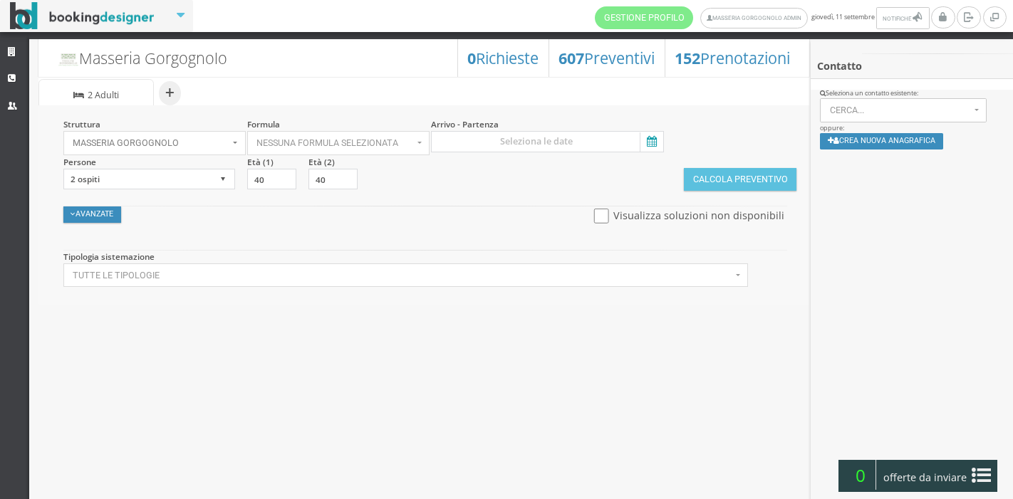
select select
click at [649, 145] on icon at bounding box center [650, 141] width 21 height 19
click at [649, 145] on input at bounding box center [547, 141] width 233 height 21
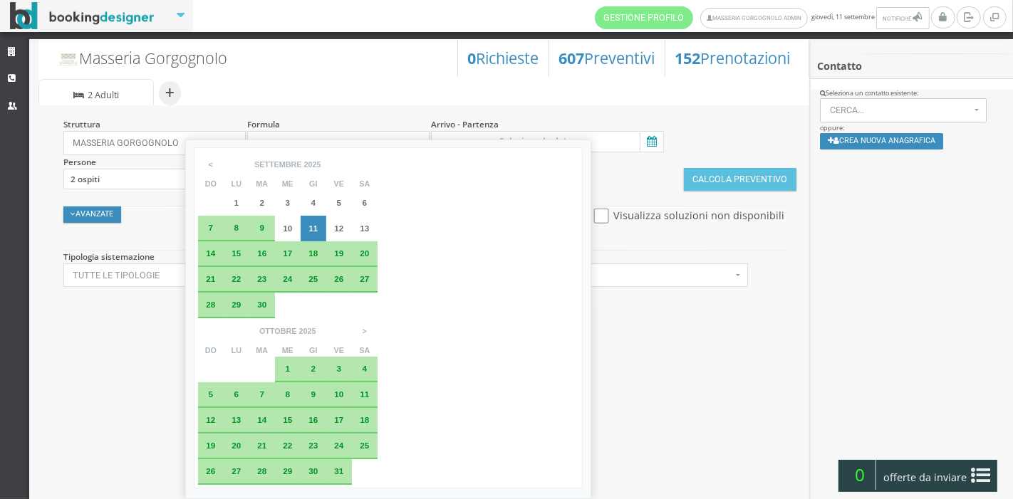
click at [236, 252] on span "15" at bounding box center [235, 253] width 9 height 9
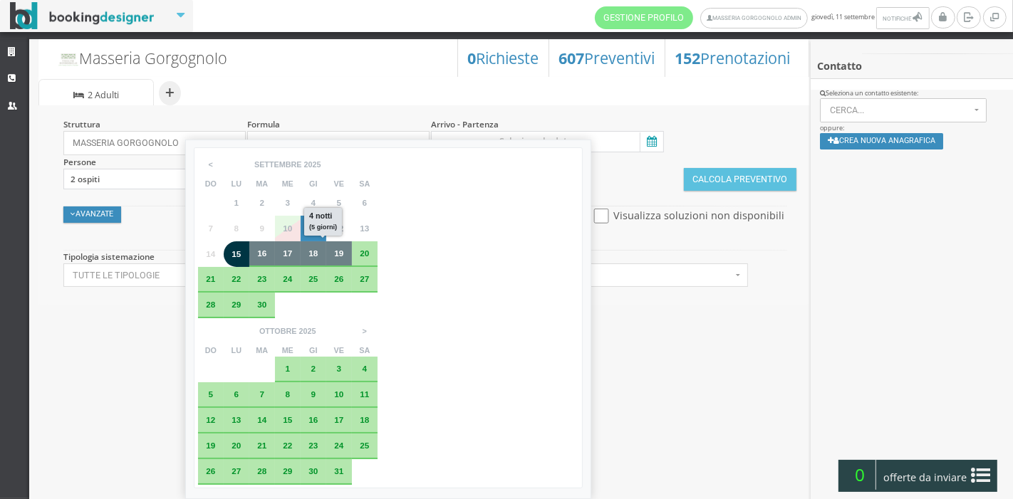
click at [343, 249] on div "19" at bounding box center [339, 253] width 16 height 9
type input "15 set 2025 - 19 set 2025"
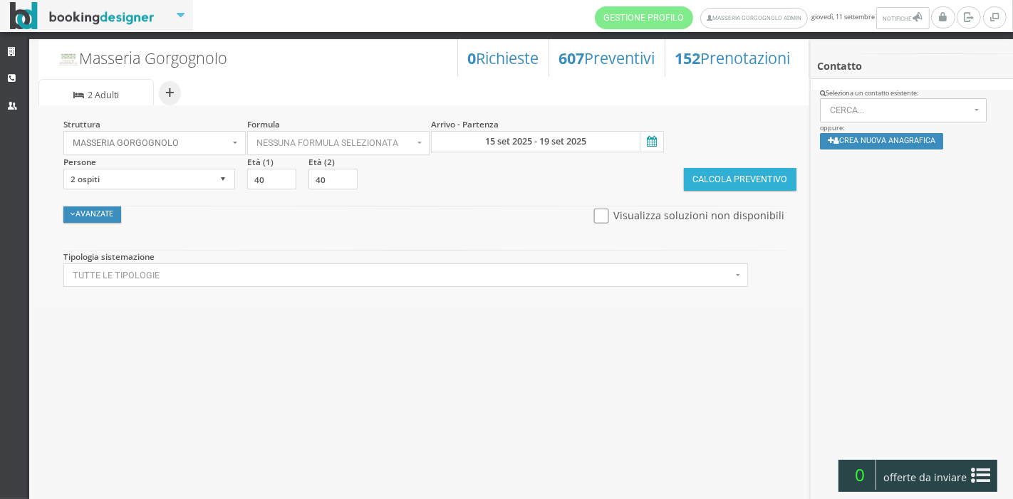
click at [696, 172] on button "Calcola Preventivo" at bounding box center [740, 179] width 113 height 23
